Goal: Information Seeking & Learning: Learn about a topic

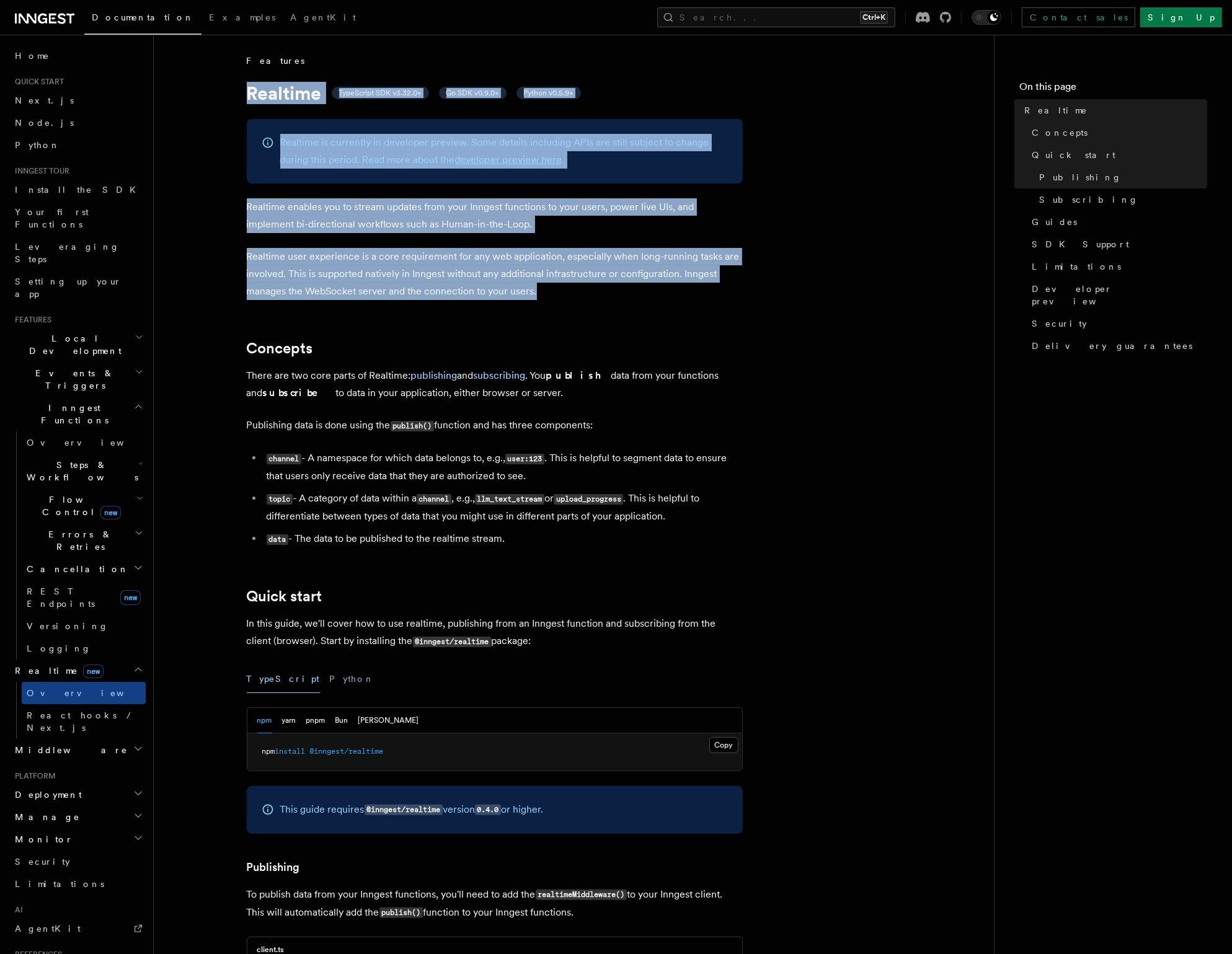
drag, startPoint x: 244, startPoint y: 86, endPoint x: 653, endPoint y: 290, distance: 457.1
click at [653, 290] on p "Realtime user experience is a core requirement for any web application, especia…" at bounding box center [495, 274] width 496 height 52
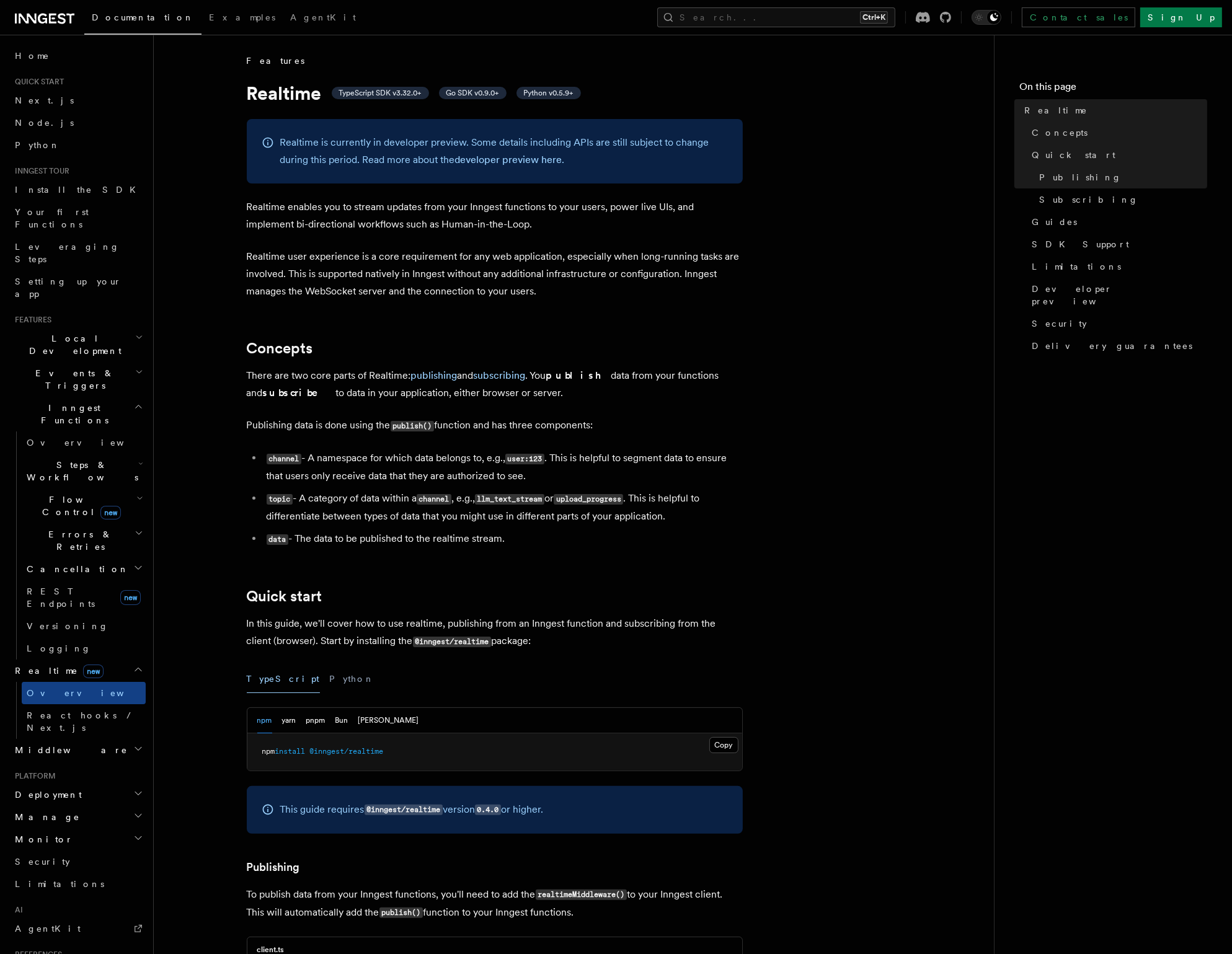
click at [734, 370] on p "There are two core parts of Realtime: publishing and subscribing . You publish …" at bounding box center [495, 385] width 496 height 35
drag, startPoint x: 542, startPoint y: 543, endPoint x: 240, endPoint y: 79, distance: 553.6
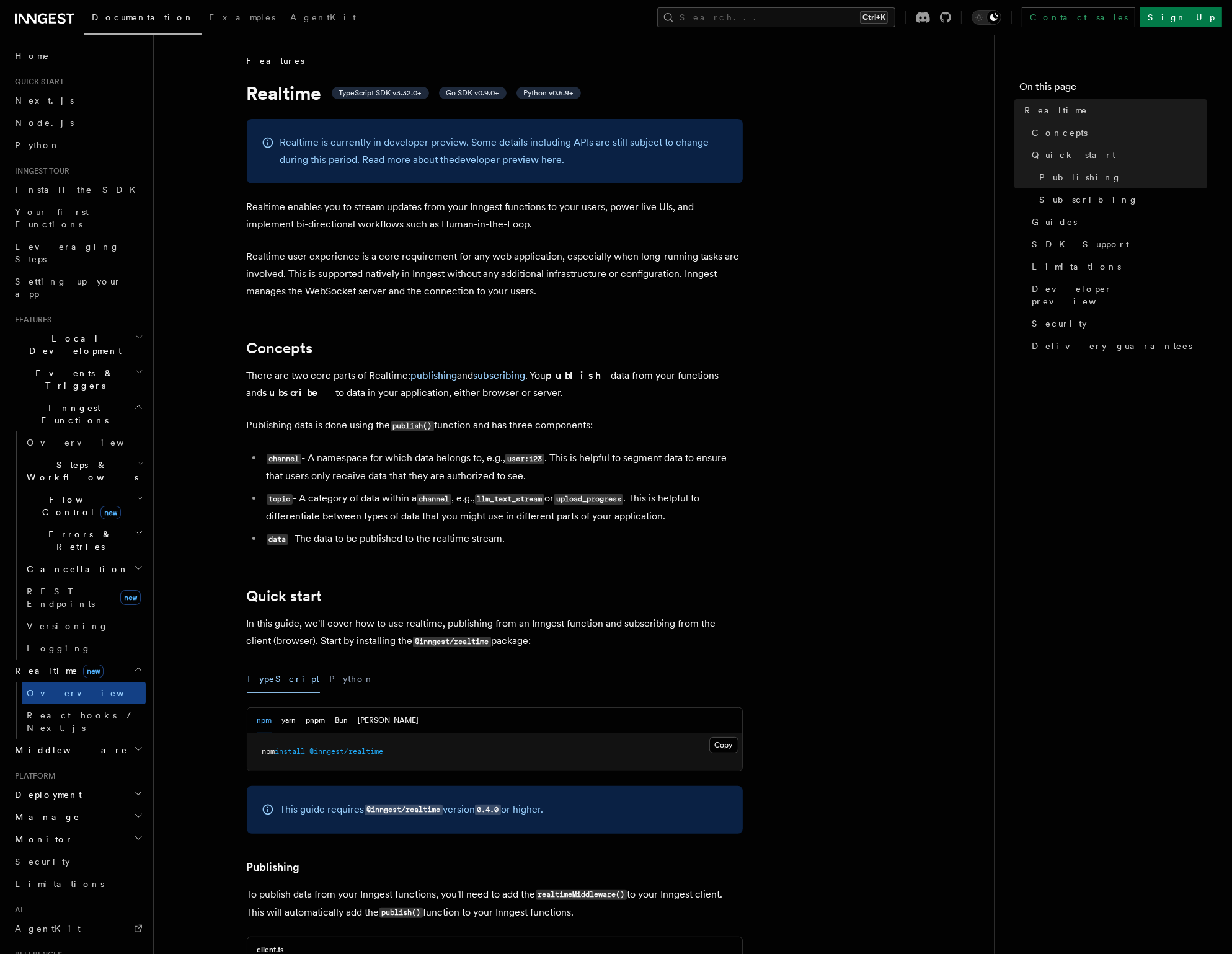
click at [853, 13] on button "Search... Ctrl+K" at bounding box center [777, 17] width 238 height 20
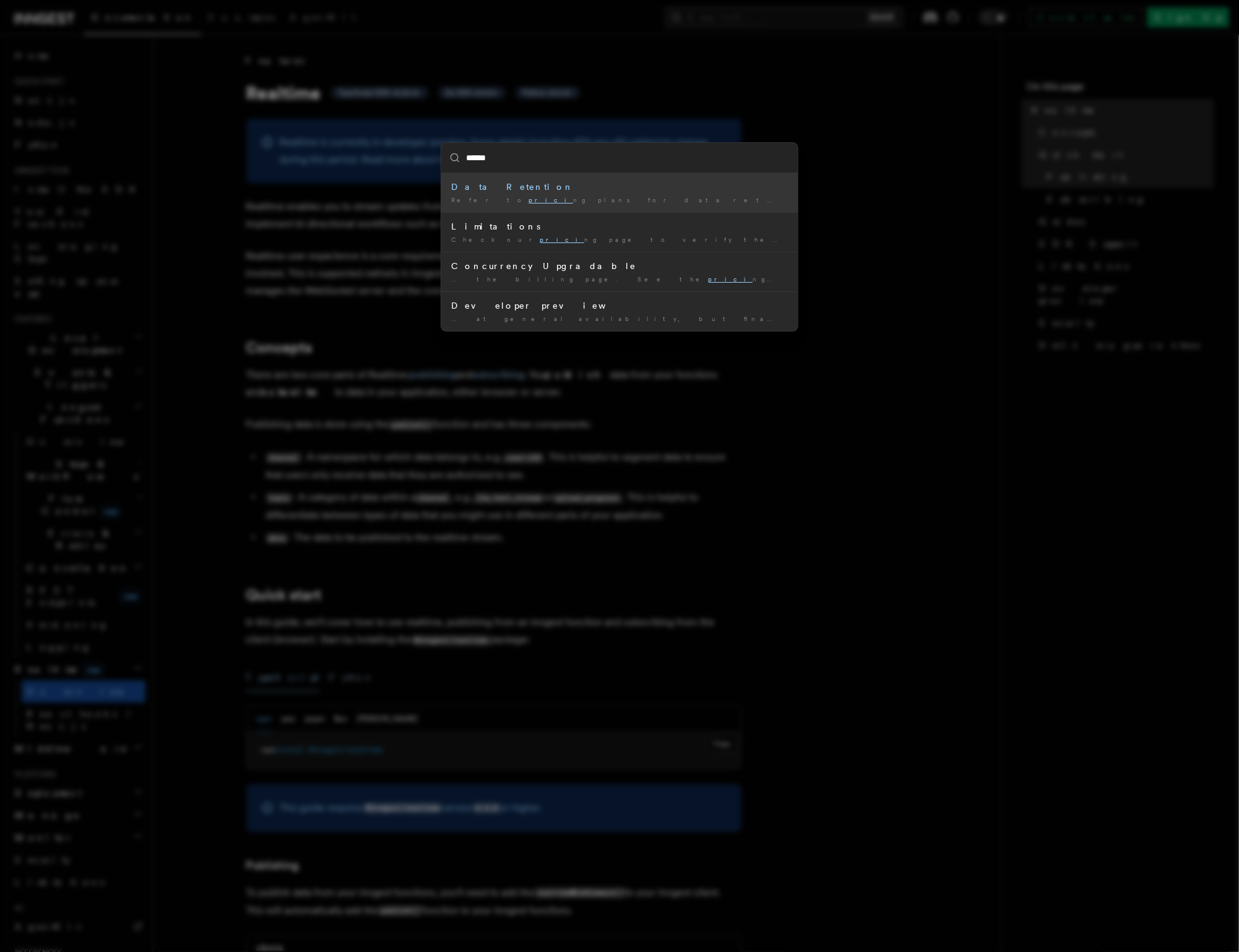
type input "*******"
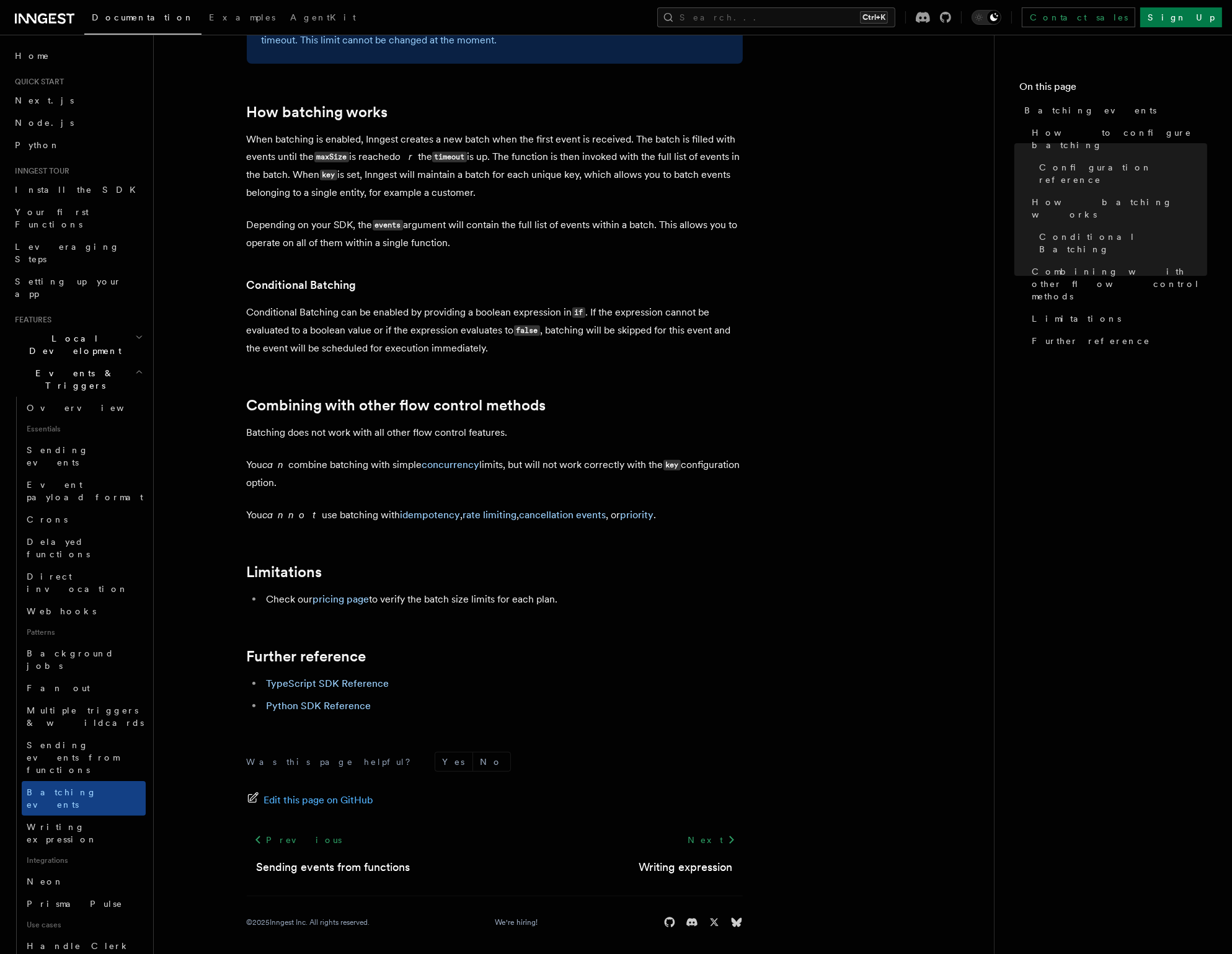
scroll to position [1015, 0]
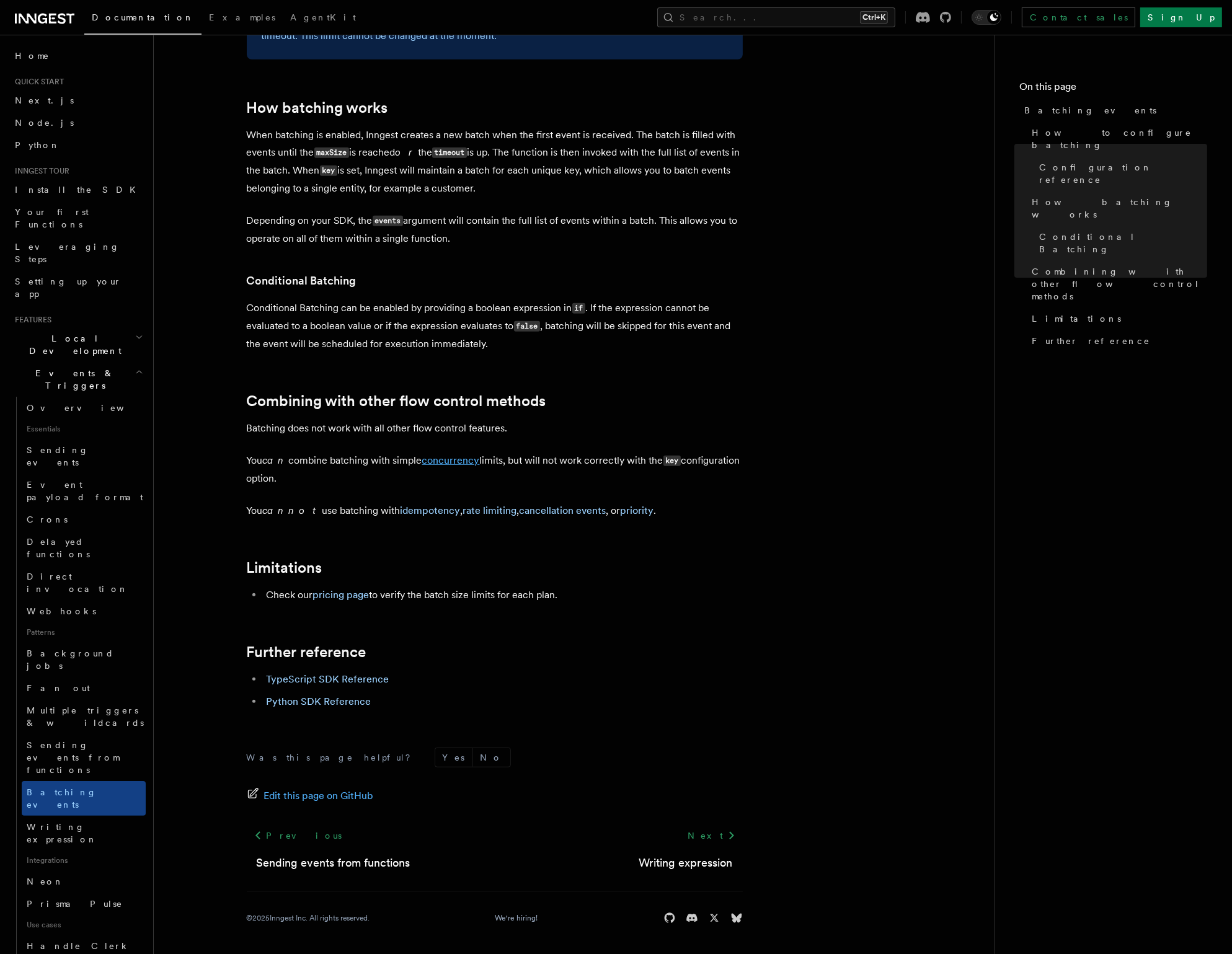
click at [443, 459] on link "concurrency" at bounding box center [451, 460] width 58 height 11
